Goal: Navigation & Orientation: Find specific page/section

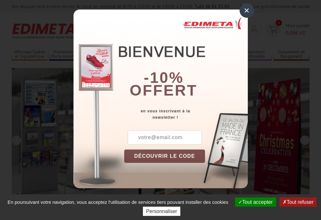
click at [255, 202] on button "Tout accepter" at bounding box center [255, 201] width 41 height 9
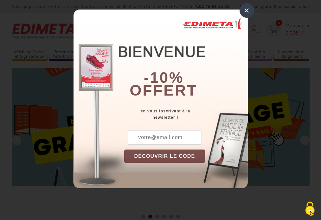
click at [247, 10] on div "×" at bounding box center [247, 10] width 15 height 15
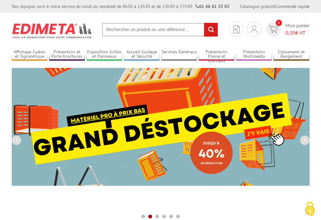
click at [0, 0] on div "Nos équipes sont à votre service du [DATE] au [DATE] de 8h30 à 12h30 et de 13h3…" at bounding box center [160, 6] width 321 height 13
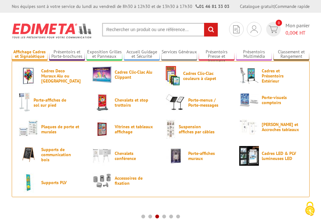
click at [30, 54] on link "Affichage Cadres et Signalétique" at bounding box center [30, 54] width 36 height 10
